Goal: Transaction & Acquisition: Download file/media

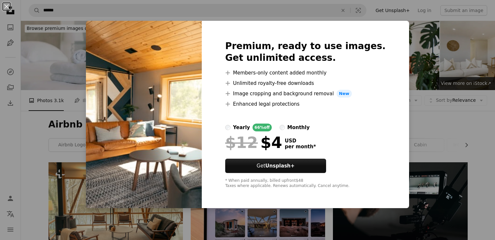
scroll to position [391, 0]
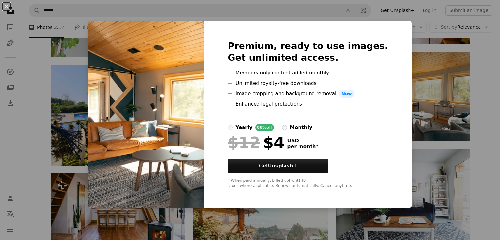
click at [423, 55] on div "An X shape Premium, ready to use images. Get unlimited access. A plus sign Memb…" at bounding box center [250, 120] width 500 height 240
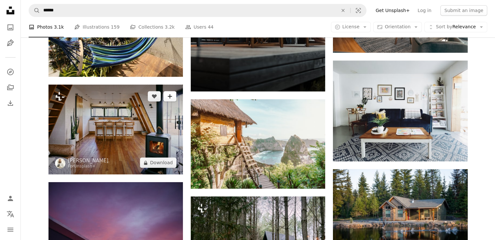
scroll to position [481, 0]
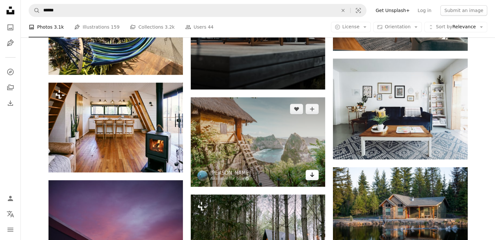
click at [314, 175] on icon "Download" at bounding box center [312, 175] width 4 height 5
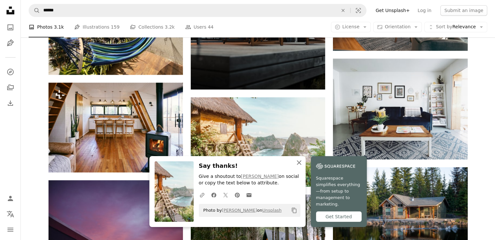
click at [298, 165] on icon "button" at bounding box center [299, 163] width 5 height 5
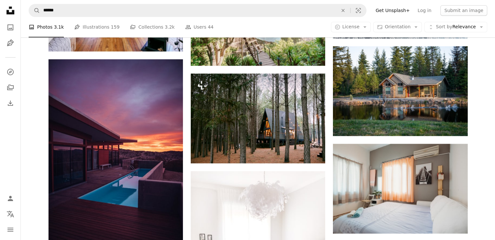
scroll to position [625, 0]
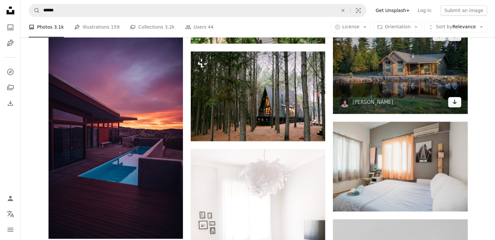
click at [453, 102] on icon "Download" at bounding box center [455, 102] width 4 height 5
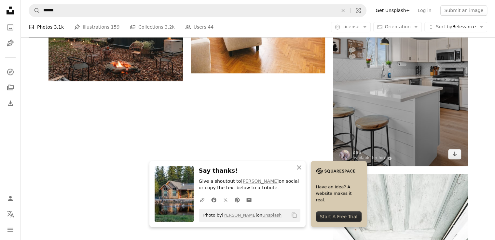
scroll to position [878, 0]
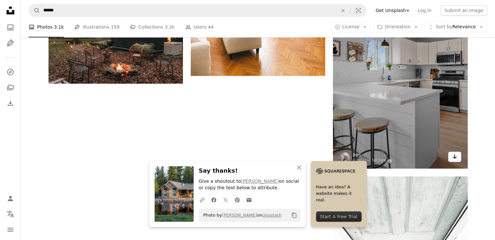
click at [452, 155] on icon "Arrow pointing down" at bounding box center [454, 157] width 5 height 8
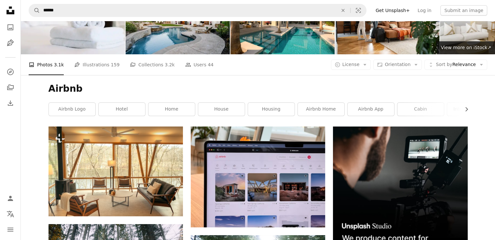
scroll to position [0, 0]
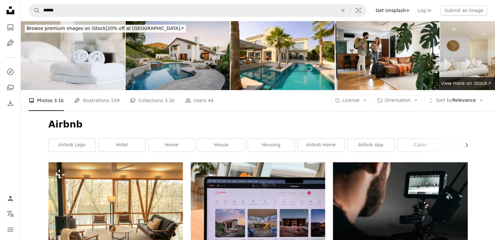
click at [206, 72] on img at bounding box center [178, 55] width 104 height 69
